Goal: Book appointment/travel/reservation

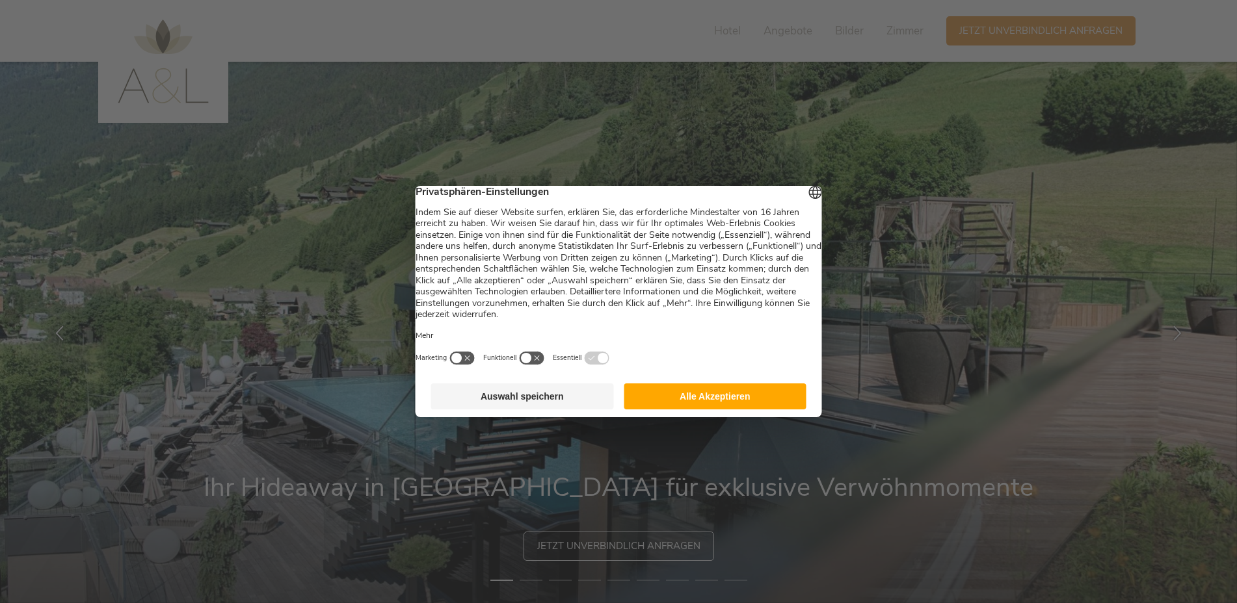
click at [695, 410] on button "Alle Akzeptieren" at bounding box center [715, 397] width 183 height 26
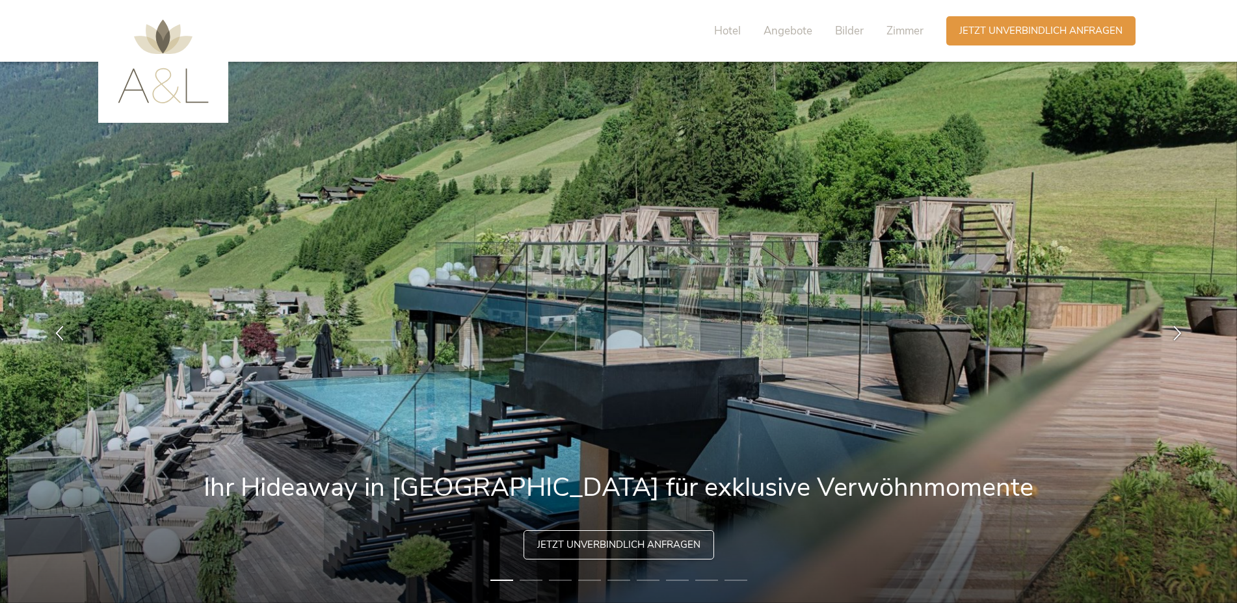
click at [608, 551] on span "Jetzt unverbindlich anfragen" at bounding box center [618, 545] width 163 height 14
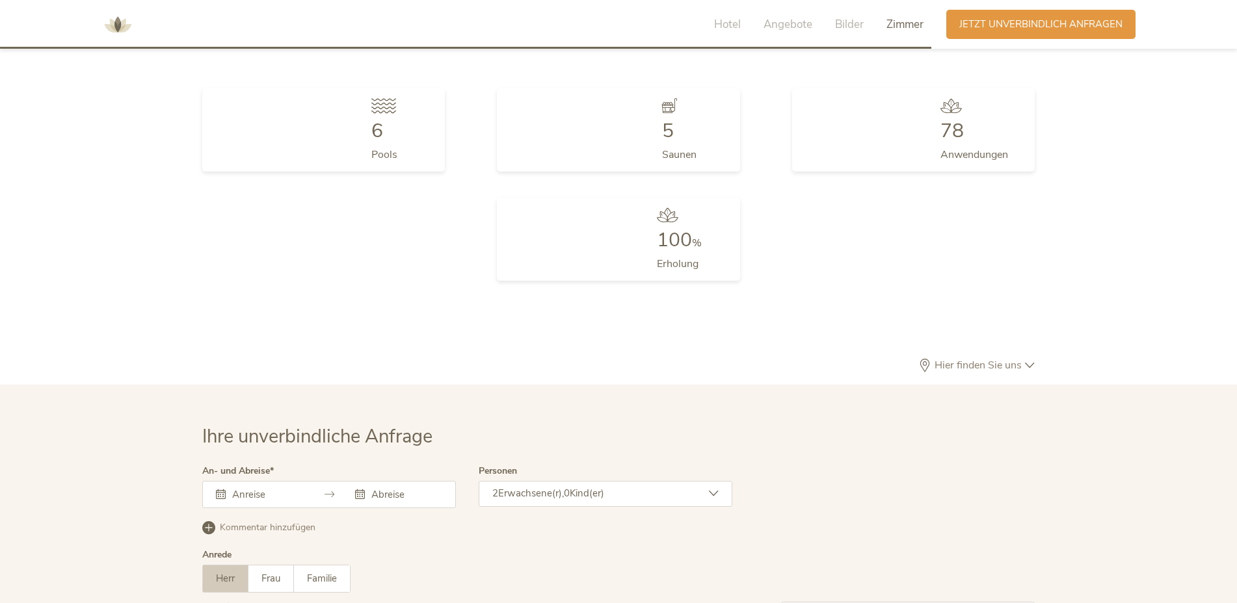
scroll to position [3893, 0]
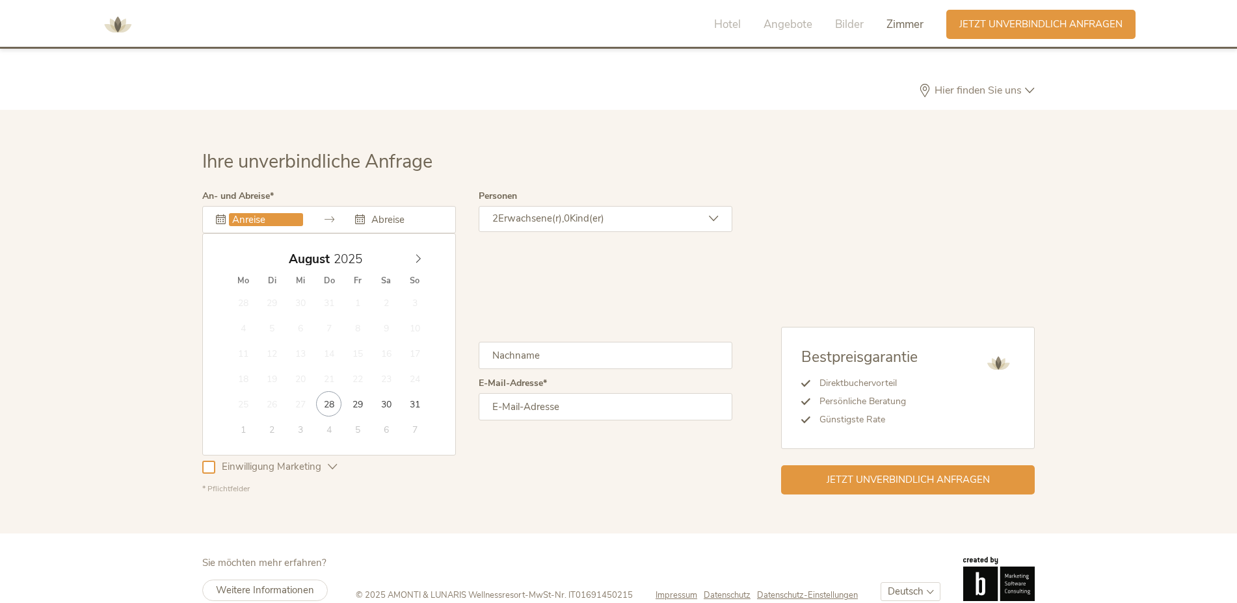
click at [246, 213] on input "text" at bounding box center [266, 219] width 74 height 13
click at [406, 247] on div "August 2025" at bounding box center [329, 256] width 200 height 18
click at [423, 247] on span at bounding box center [418, 256] width 22 height 18
click at [420, 254] on icon at bounding box center [418, 258] width 9 height 9
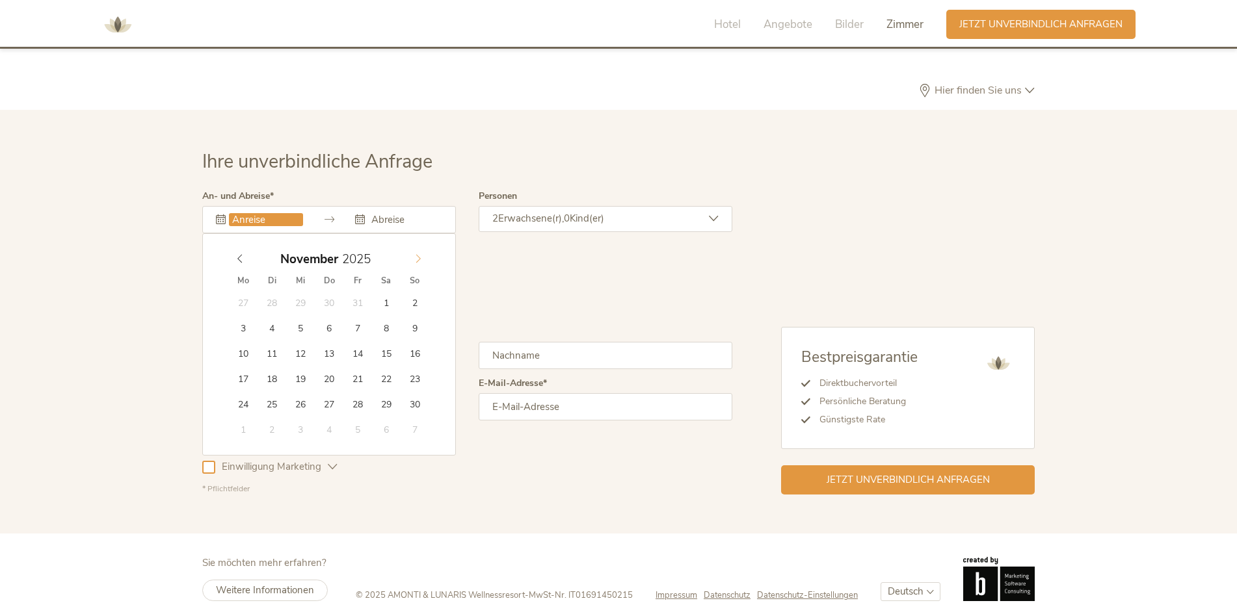
click at [417, 254] on icon at bounding box center [418, 258] width 9 height 9
type input "29.12.2025"
type input "2026"
click at [410, 247] on span at bounding box center [418, 256] width 22 height 18
type input "02.01.2026"
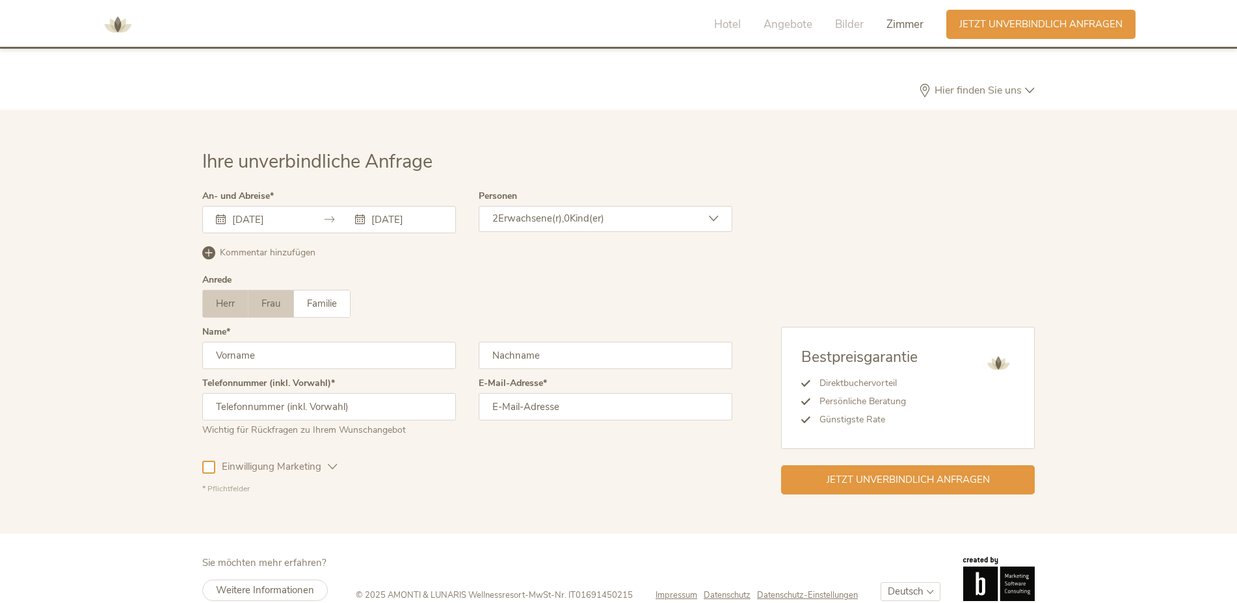
click at [267, 297] on span "Frau" at bounding box center [270, 303] width 19 height 13
click at [285, 342] on input "text" at bounding box center [329, 355] width 254 height 27
type input "Anja"
type input "[PERSON_NAME]"
type input "0664/3565227"
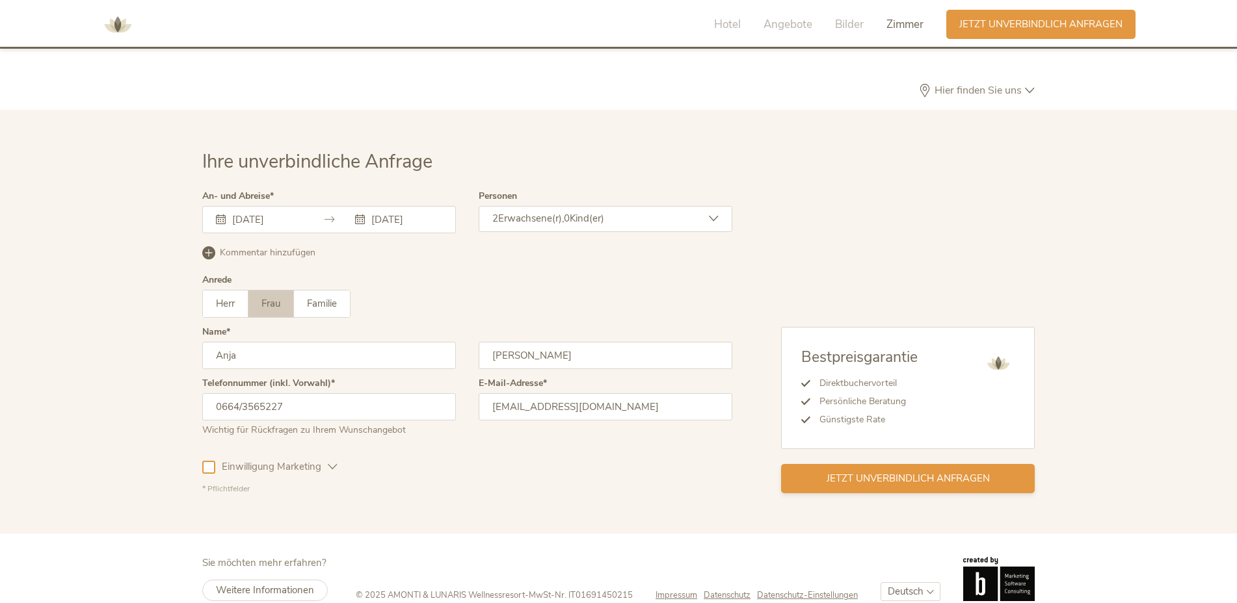
type input "[EMAIL_ADDRESS][DOMAIN_NAME]"
click at [882, 472] on span "Jetzt unverbindlich anfragen" at bounding box center [908, 479] width 163 height 14
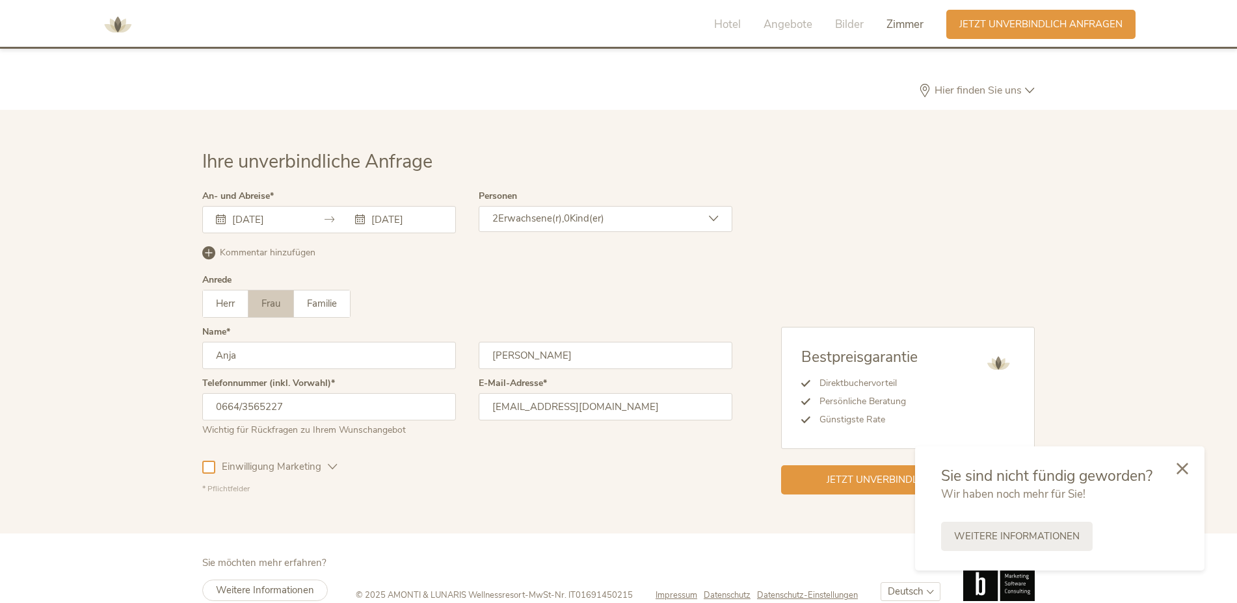
click at [241, 213] on input "29.12.2025" at bounding box center [266, 219] width 74 height 13
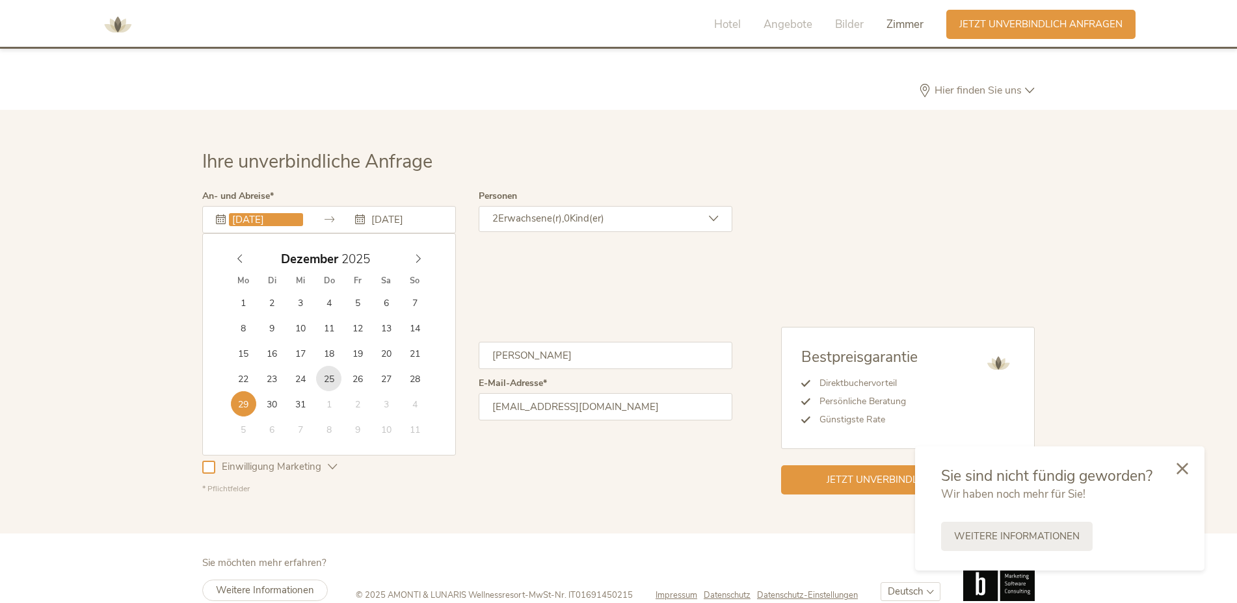
type input "[DATE]"
type input "2025"
click at [237, 247] on div "Januar 2025" at bounding box center [329, 259] width 200 height 25
type input "[DATE]"
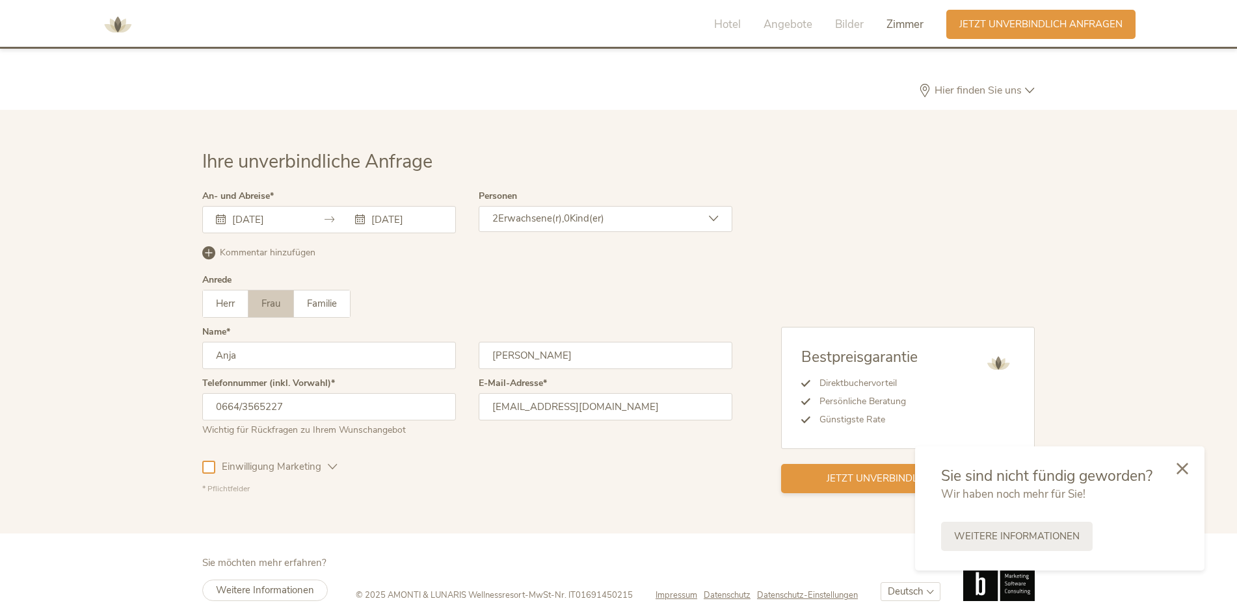
click at [860, 464] on div "Jetzt unverbindlich anfragen" at bounding box center [908, 478] width 254 height 29
click at [873, 472] on span "Jetzt unverbindlich anfragen" at bounding box center [908, 479] width 163 height 14
drag, startPoint x: 1186, startPoint y: 470, endPoint x: 1165, endPoint y: 473, distance: 21.1
click at [1183, 471] on icon at bounding box center [1182, 469] width 12 height 12
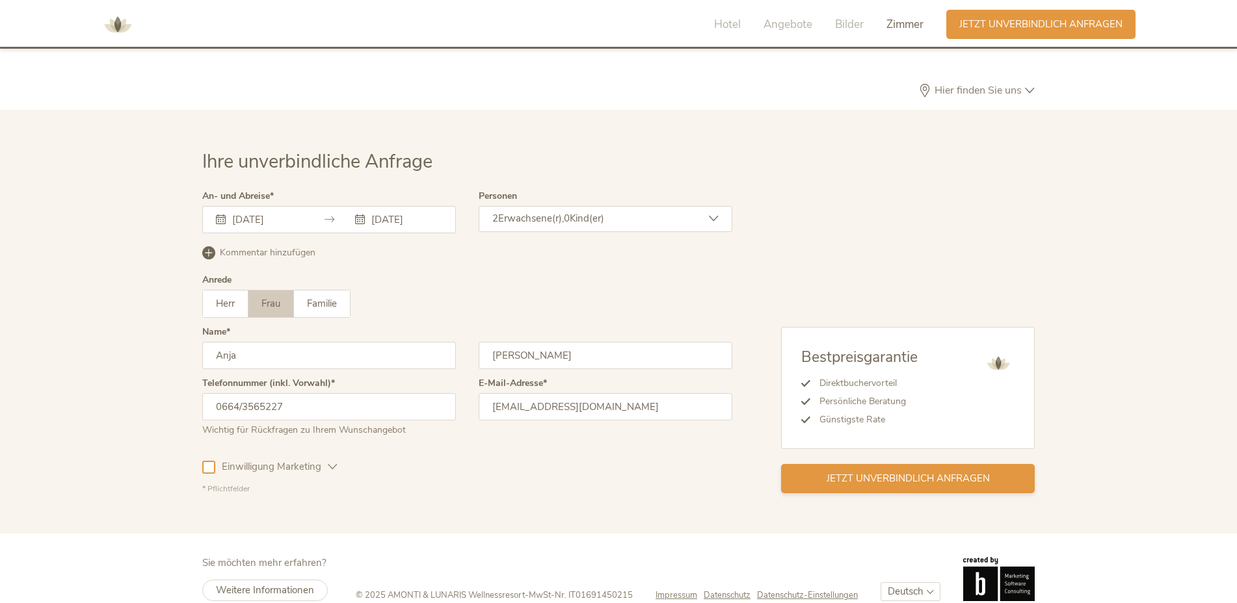
click at [935, 472] on span "Jetzt unverbindlich anfragen" at bounding box center [908, 479] width 163 height 14
click at [899, 464] on div "Jetzt unverbindlich anfragen" at bounding box center [908, 478] width 254 height 29
click at [897, 472] on span "Jetzt unverbindlich anfragen" at bounding box center [908, 479] width 163 height 14
click at [860, 472] on span "Jetzt unverbindlich anfragen" at bounding box center [908, 479] width 163 height 14
click at [724, 27] on span "Hotel" at bounding box center [727, 24] width 27 height 15
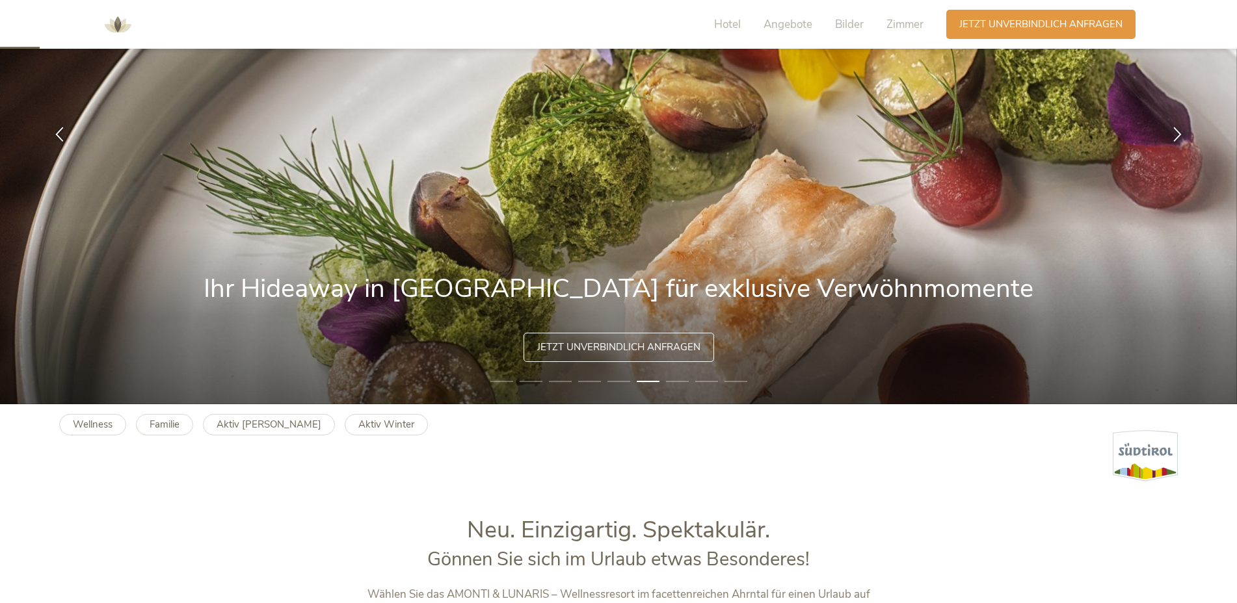
scroll to position [260, 0]
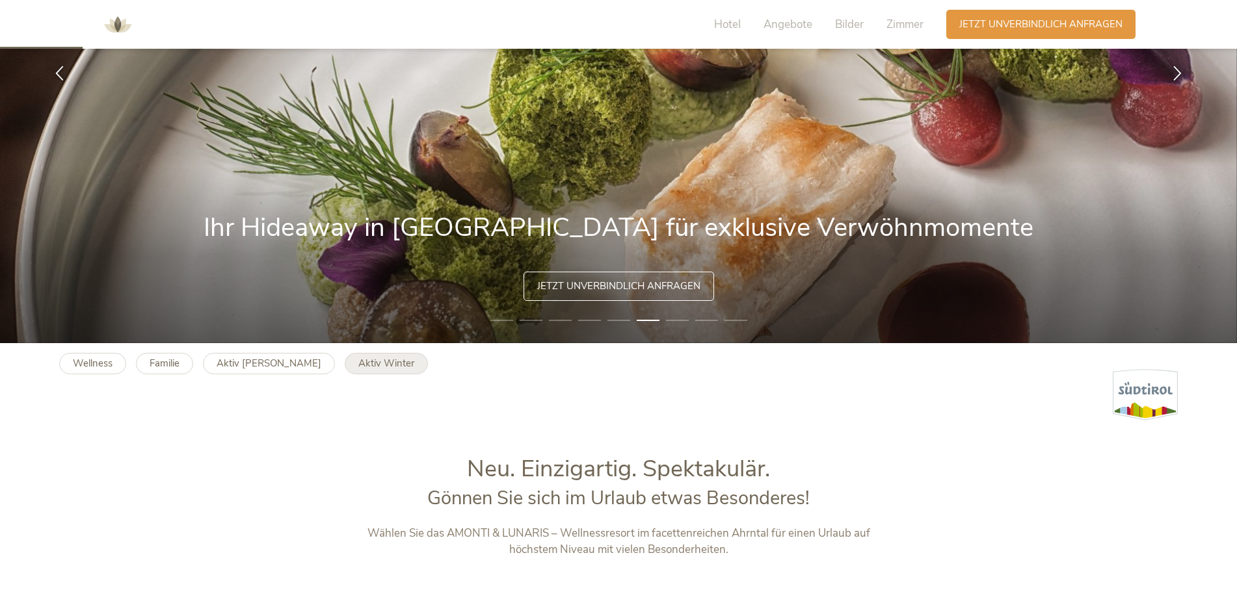
click at [358, 369] on b "Aktiv Winter" at bounding box center [386, 363] width 56 height 13
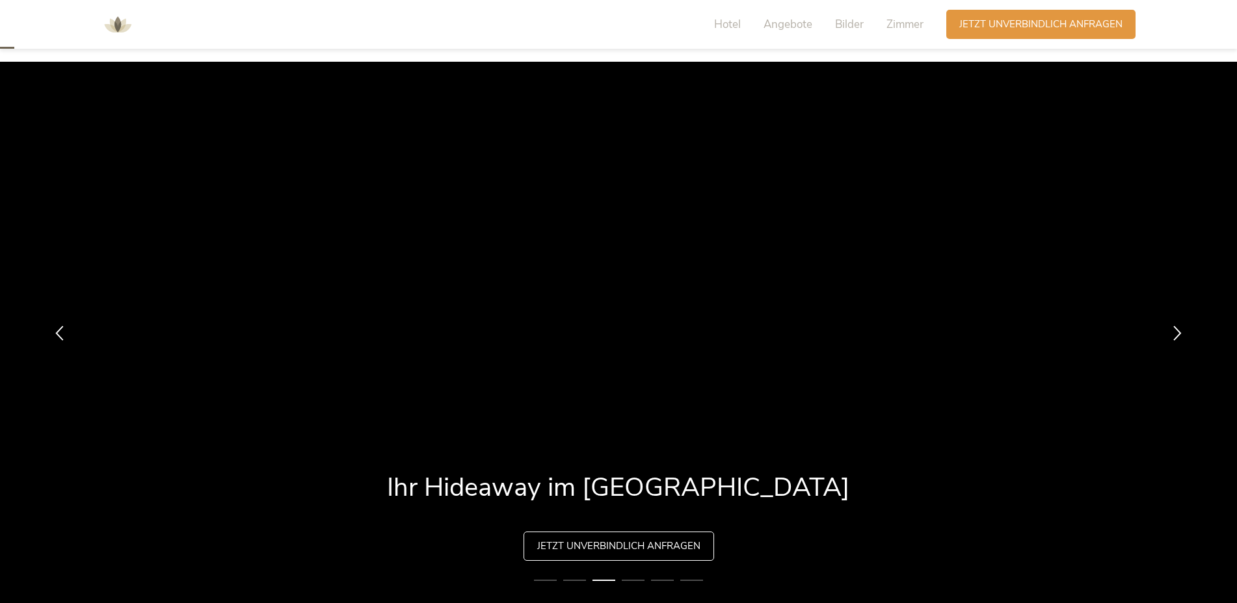
scroll to position [260, 0]
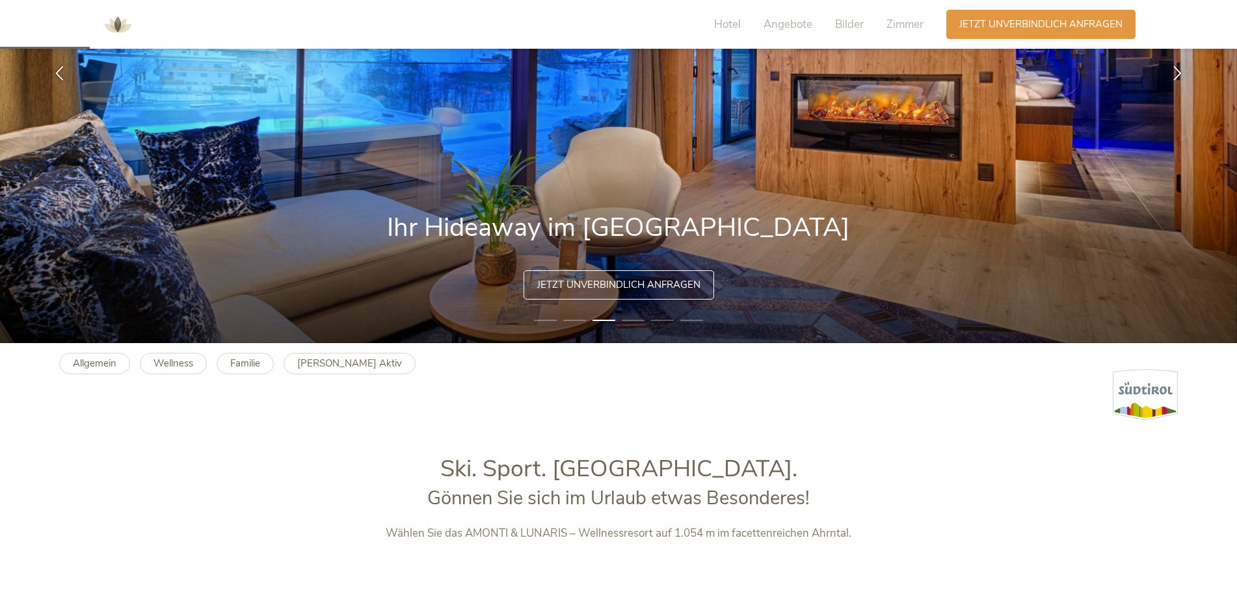
click at [614, 282] on span "Jetzt unverbindlich anfragen" at bounding box center [618, 285] width 163 height 14
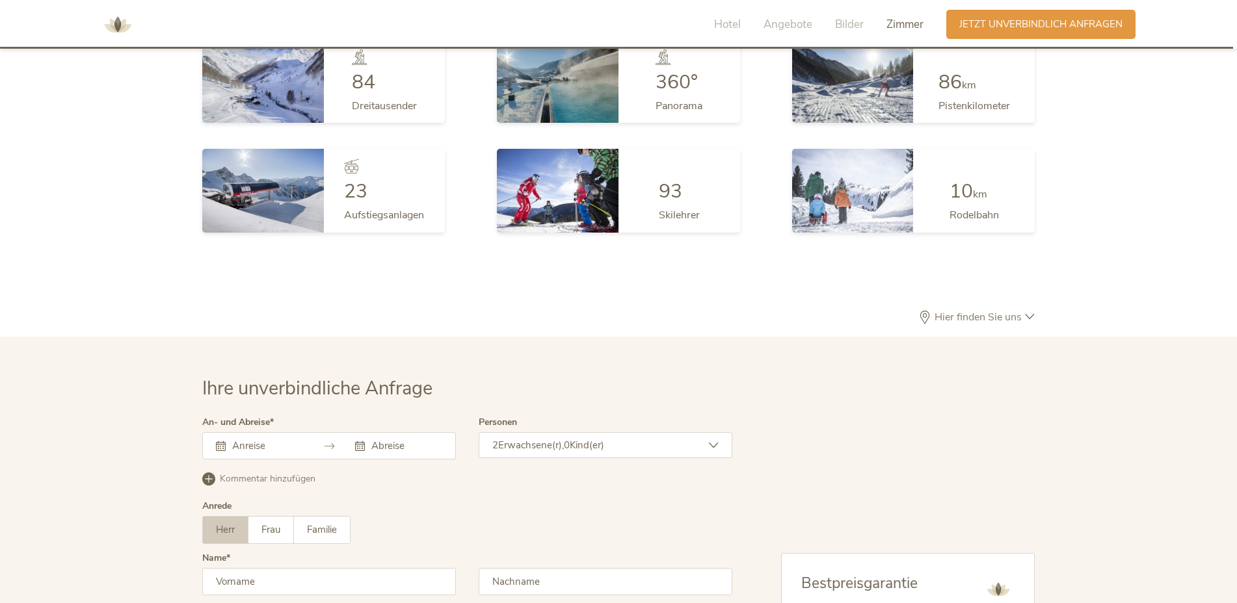
scroll to position [3579, 0]
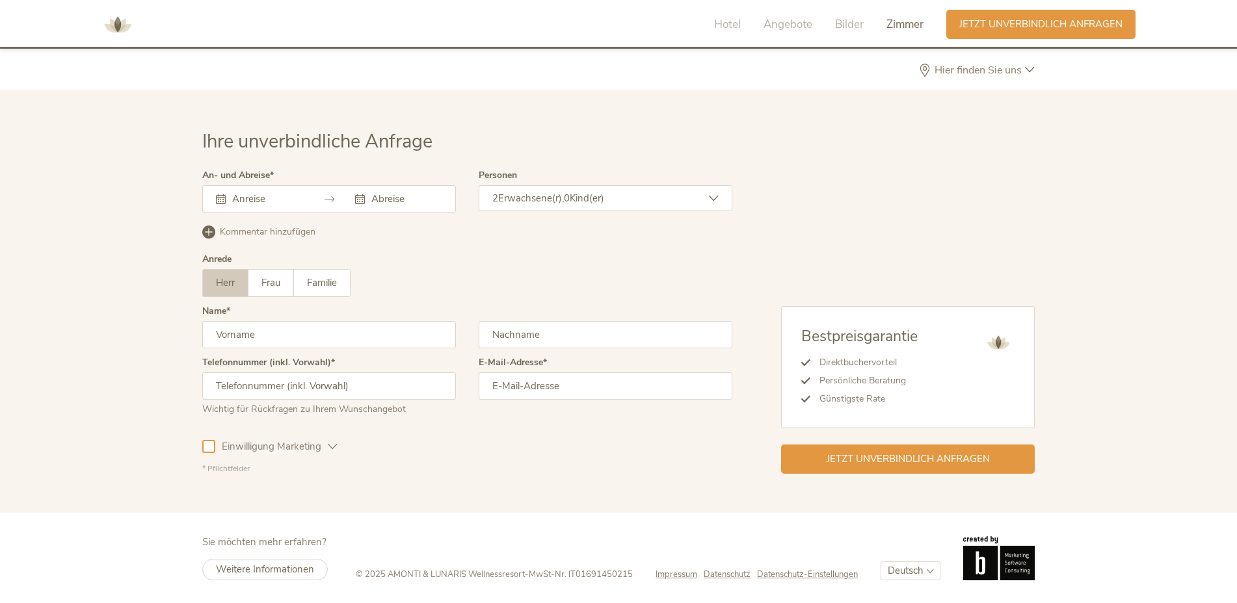
click at [248, 192] on div at bounding box center [329, 198] width 254 height 27
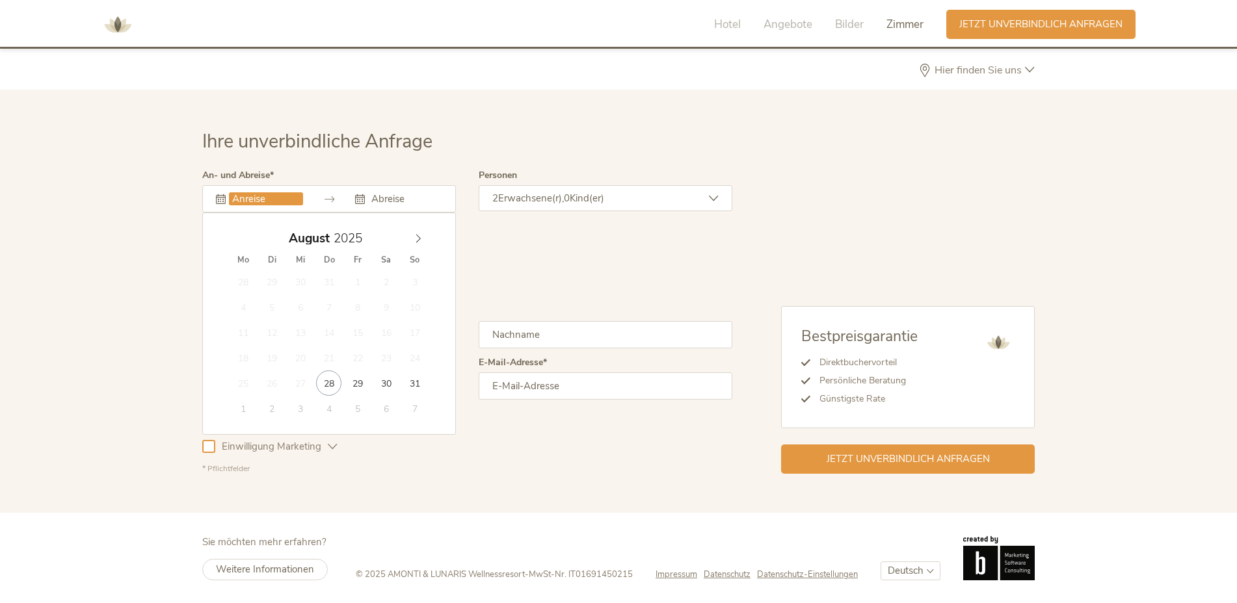
drag, startPoint x: 248, startPoint y: 192, endPoint x: 259, endPoint y: 194, distance: 11.2
click at [259, 194] on input "text" at bounding box center [266, 198] width 74 height 13
click at [409, 236] on span at bounding box center [418, 235] width 22 height 18
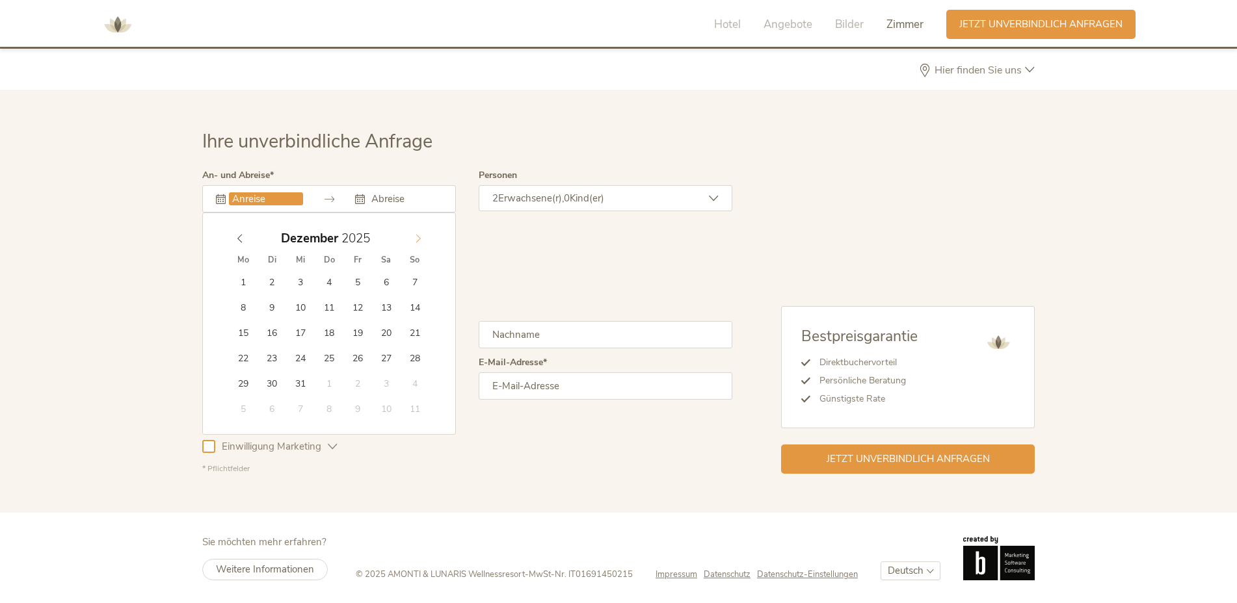
click at [408, 235] on span at bounding box center [418, 235] width 22 height 18
click at [291, 202] on input "[DATE]" at bounding box center [266, 198] width 74 height 13
type input "[DATE]"
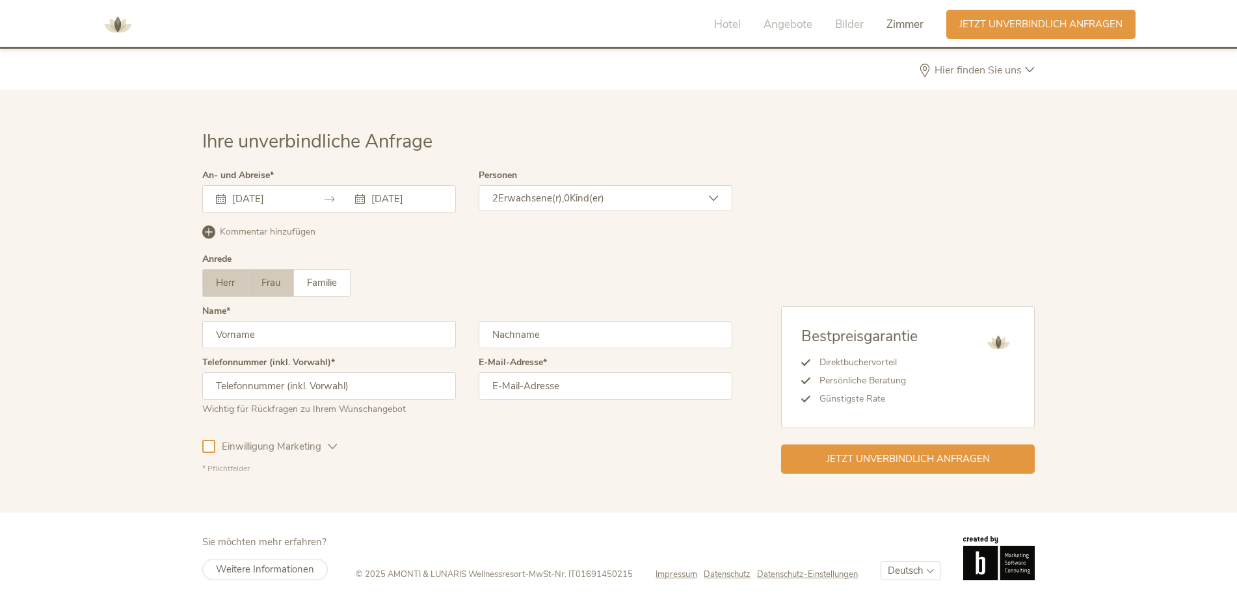
click at [265, 285] on span "Frau" at bounding box center [270, 282] width 19 height 13
click at [264, 330] on input "text" at bounding box center [329, 334] width 254 height 27
type input "Anja"
type input "[PERSON_NAME]"
click at [283, 388] on input "text" at bounding box center [329, 386] width 254 height 27
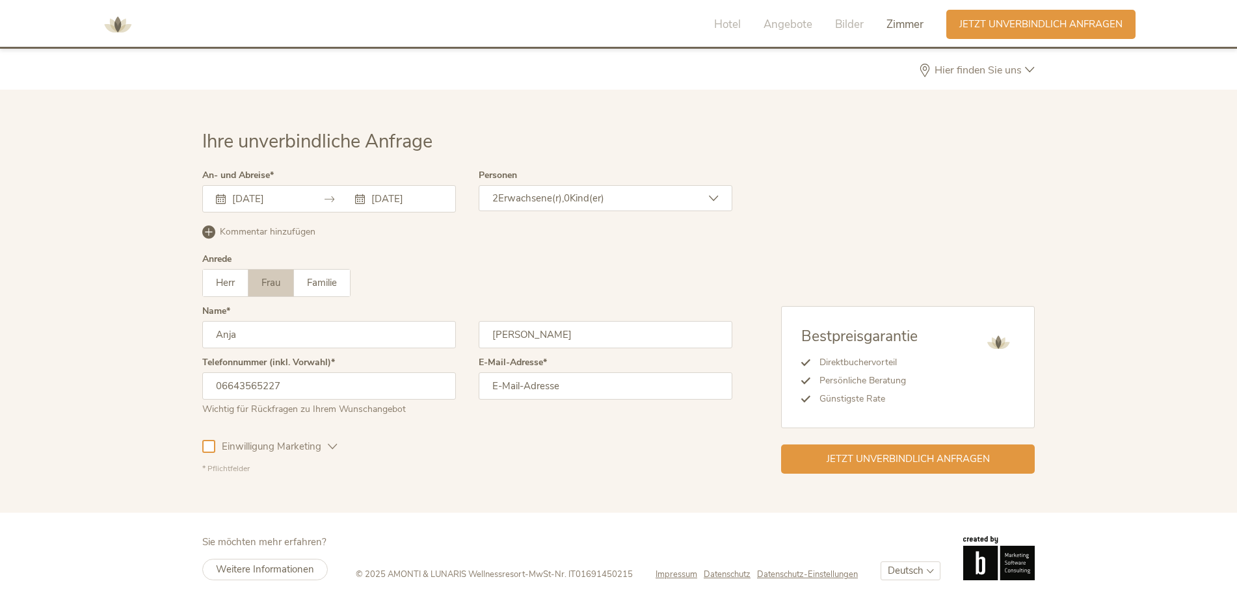
type input "06643565227"
type input "[EMAIL_ADDRESS][DOMAIN_NAME]"
drag, startPoint x: 897, startPoint y: 438, endPoint x: 899, endPoint y: 457, distance: 19.6
click at [899, 457] on div "Bestpreisgarantie Direktbuchervorteil Persönliche Beratung Günstigste Rate Jetz…" at bounding box center [908, 390] width 254 height 168
click at [899, 458] on span "Jetzt unverbindlich anfragen" at bounding box center [908, 458] width 163 height 14
